Goal: Transaction & Acquisition: Purchase product/service

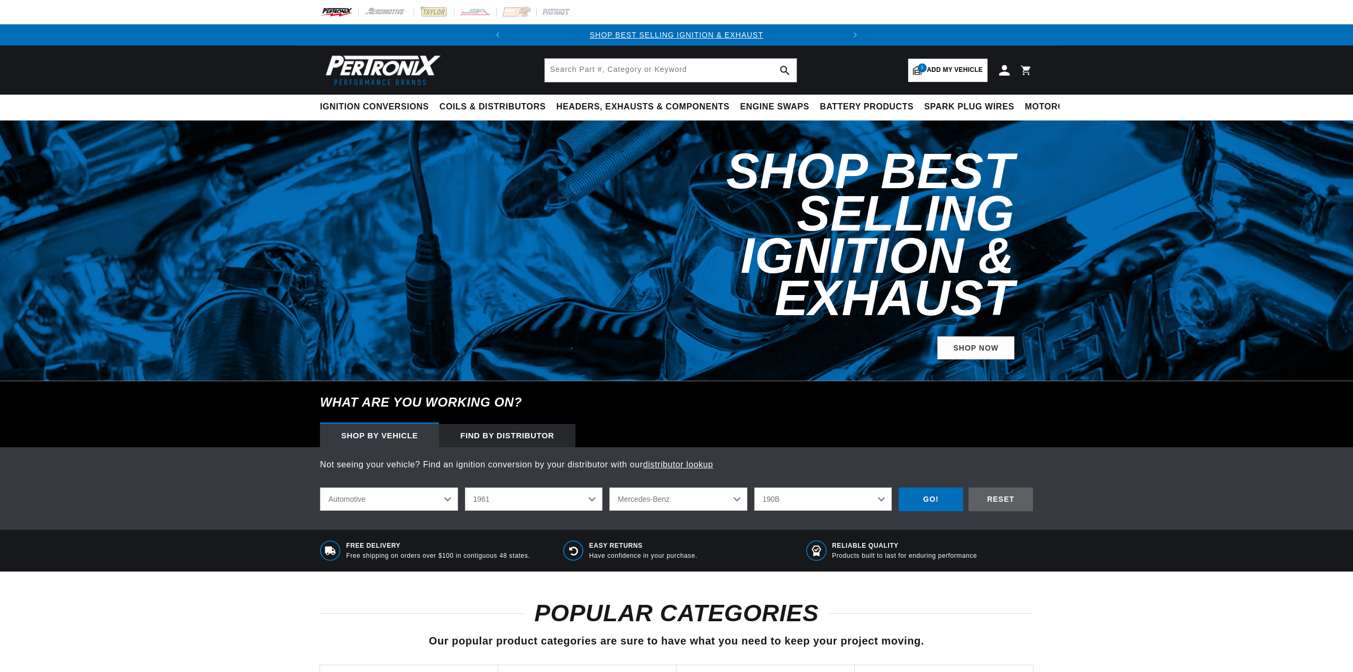
select select "1961"
select select "Mercedes-Benz"
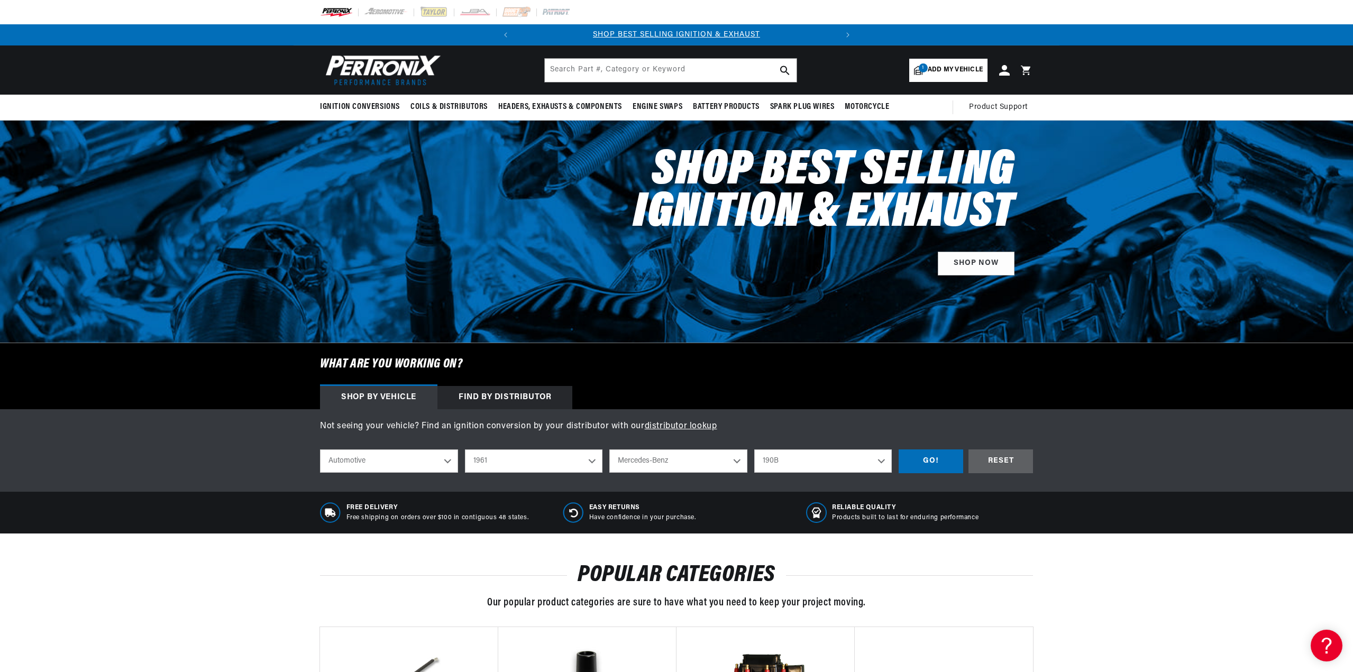
click at [945, 66] on span "Add my vehicle" at bounding box center [955, 70] width 55 height 10
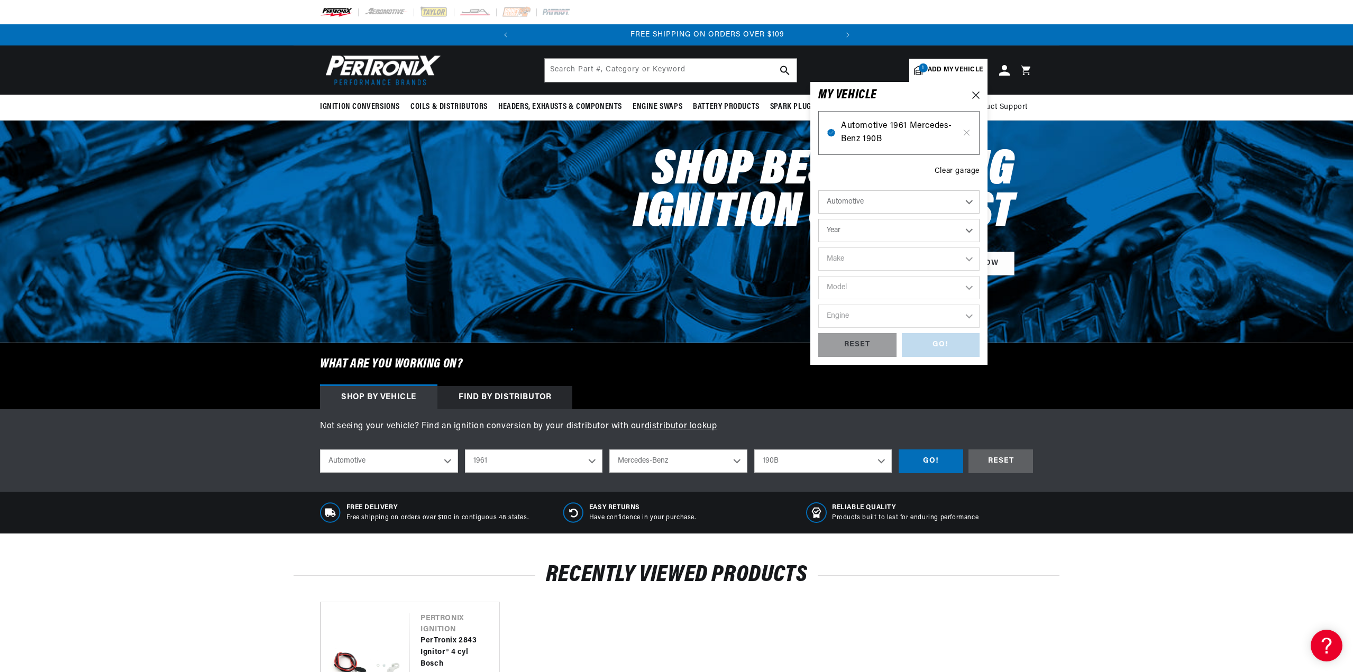
scroll to position [0, 320]
click at [868, 131] on span "Automotive 1961 Mercedes-Benz 190B" at bounding box center [899, 133] width 116 height 27
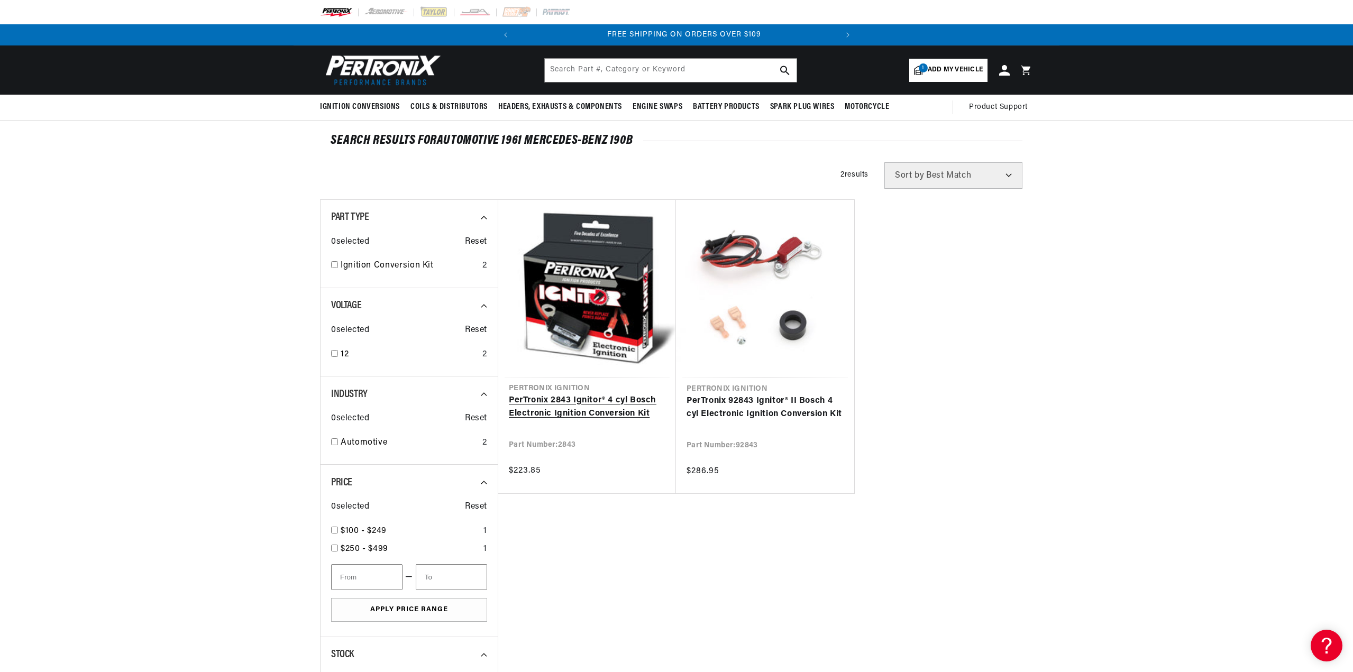
scroll to position [0, 320]
click at [575, 401] on link "PerTronix 2843 Ignitor® 4 cyl Bosch Electronic Ignition Conversion Kit" at bounding box center [587, 407] width 157 height 27
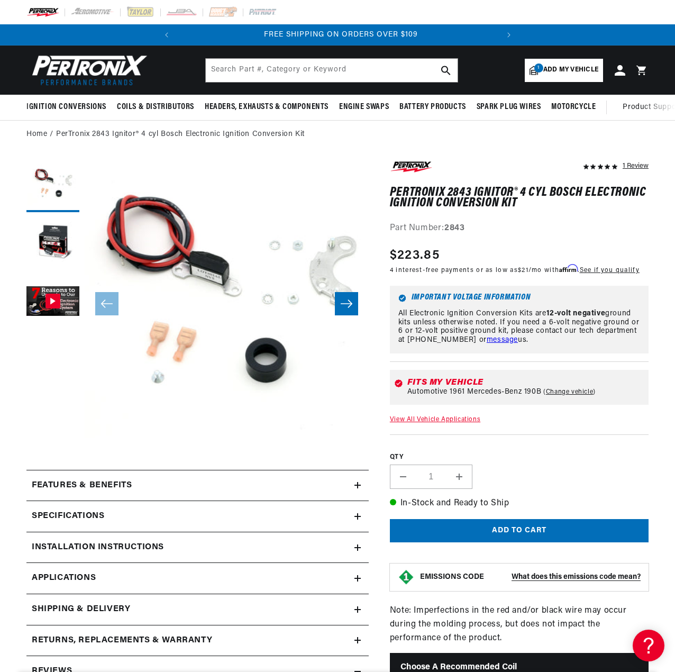
scroll to position [0, 320]
